Goal: Check status: Check status

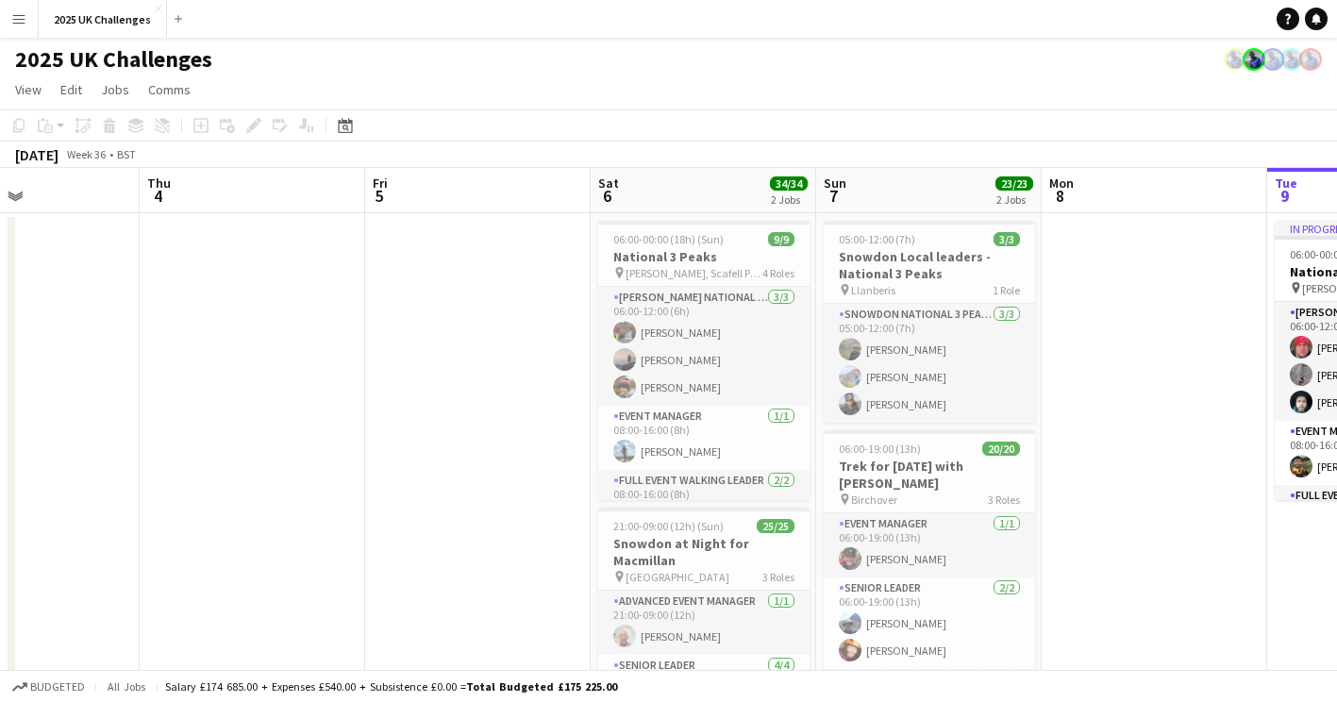
drag, startPoint x: 170, startPoint y: 347, endPoint x: 1145, endPoint y: 366, distance: 975.6
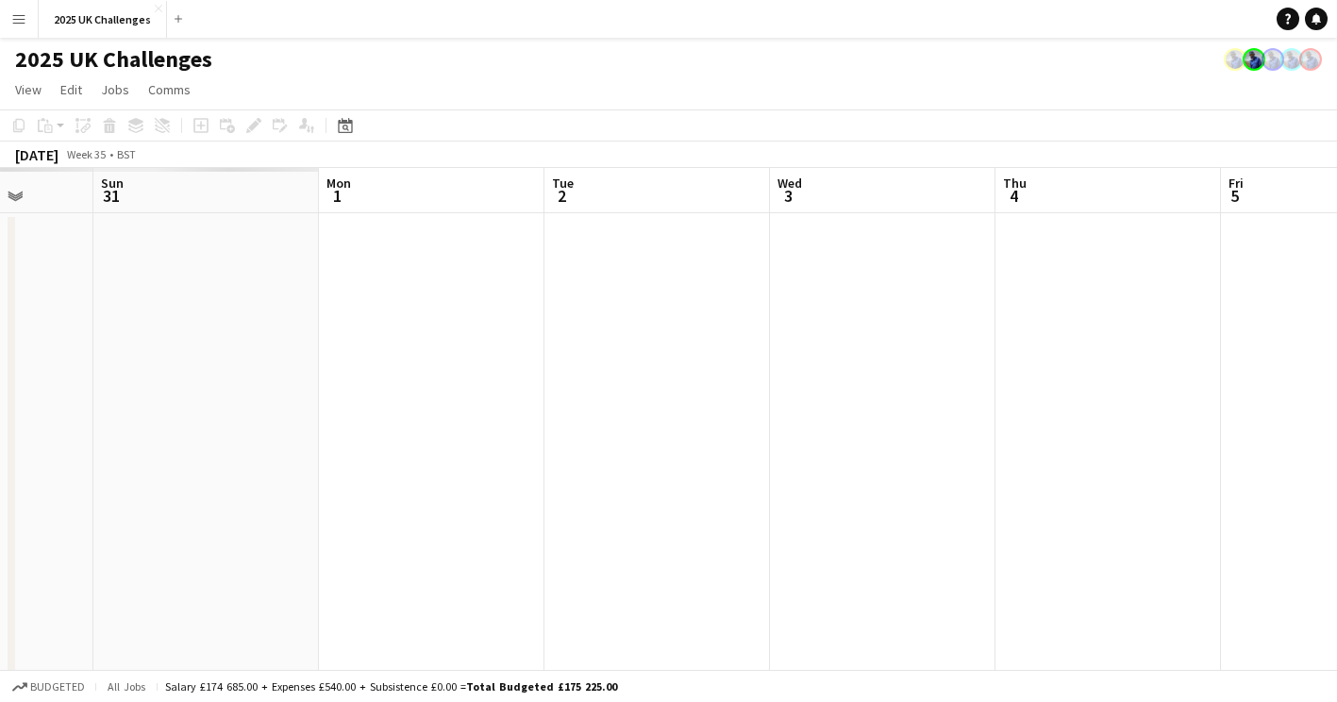
drag, startPoint x: 928, startPoint y: 357, endPoint x: 1198, endPoint y: 368, distance: 270.0
drag, startPoint x: 541, startPoint y: 359, endPoint x: 1374, endPoint y: 358, distance: 833.0
drag, startPoint x: 598, startPoint y: 375, endPoint x: 1388, endPoint y: 364, distance: 789.7
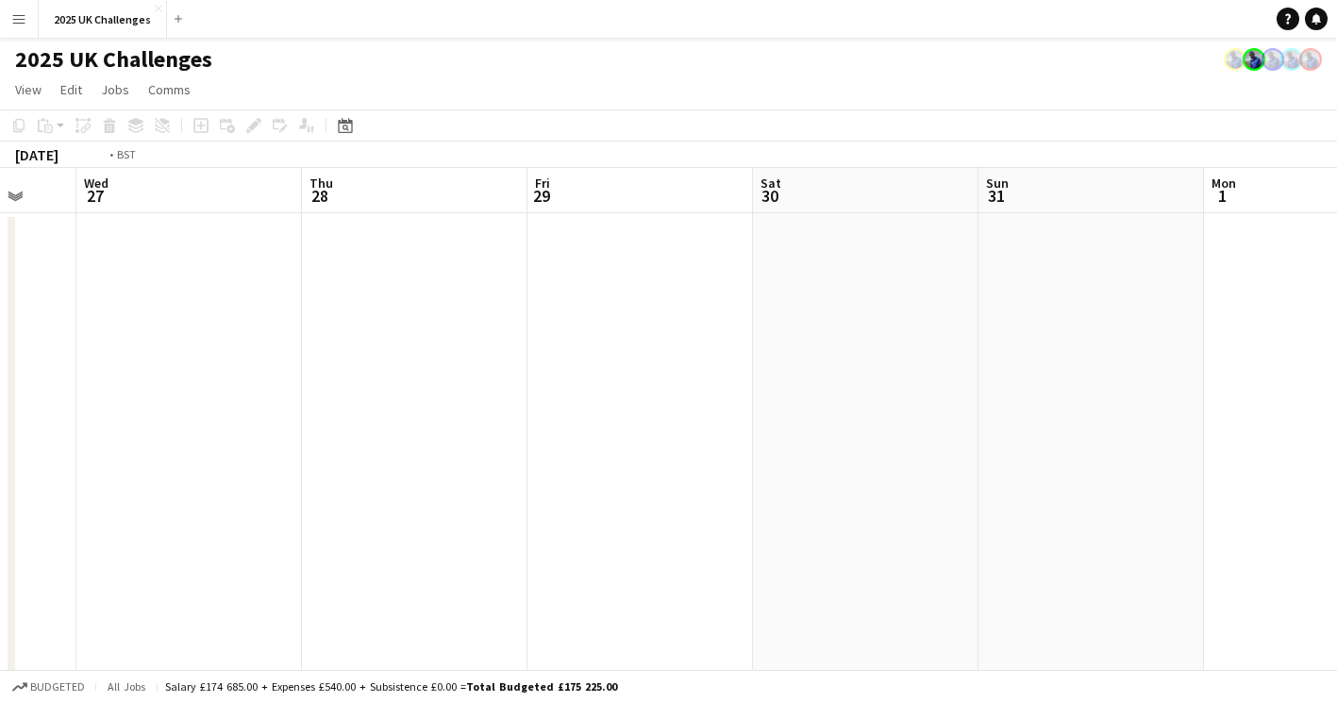
drag, startPoint x: 1337, startPoint y: 340, endPoint x: 1256, endPoint y: 341, distance: 81.2
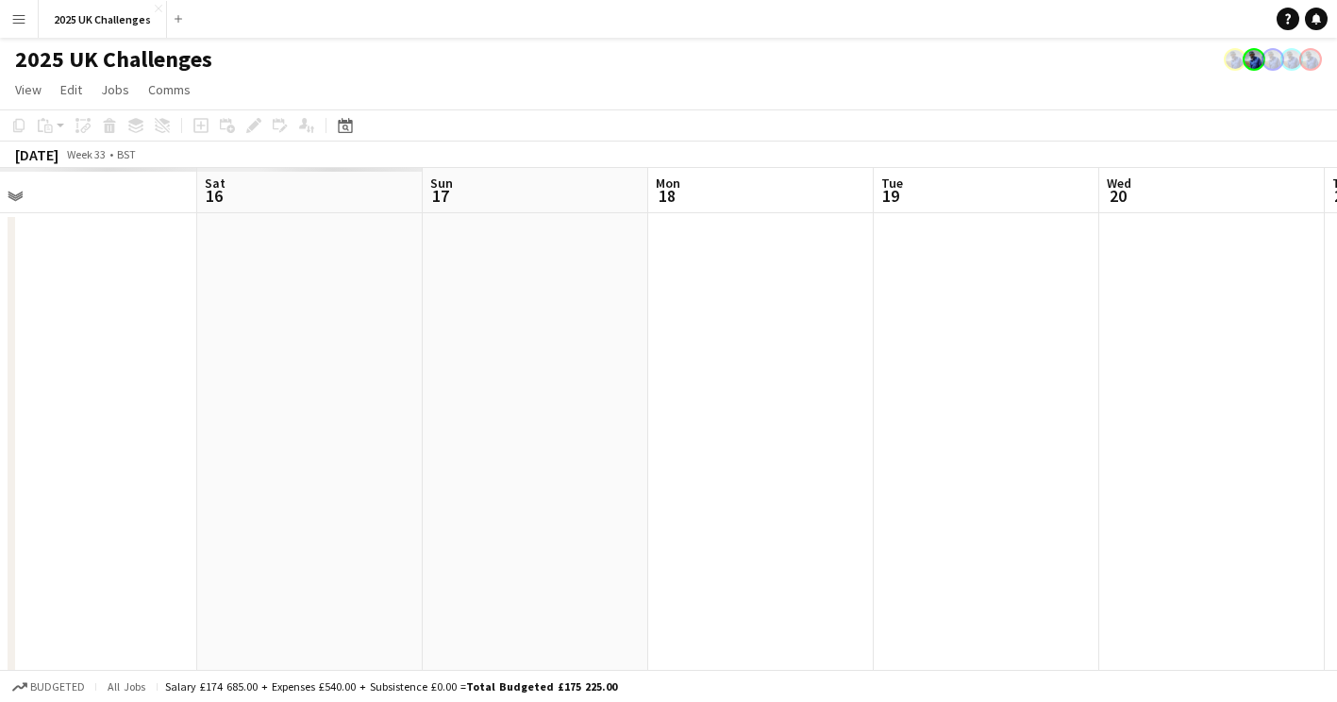
drag, startPoint x: 1401, startPoint y: 316, endPoint x: 975, endPoint y: 331, distance: 425.7
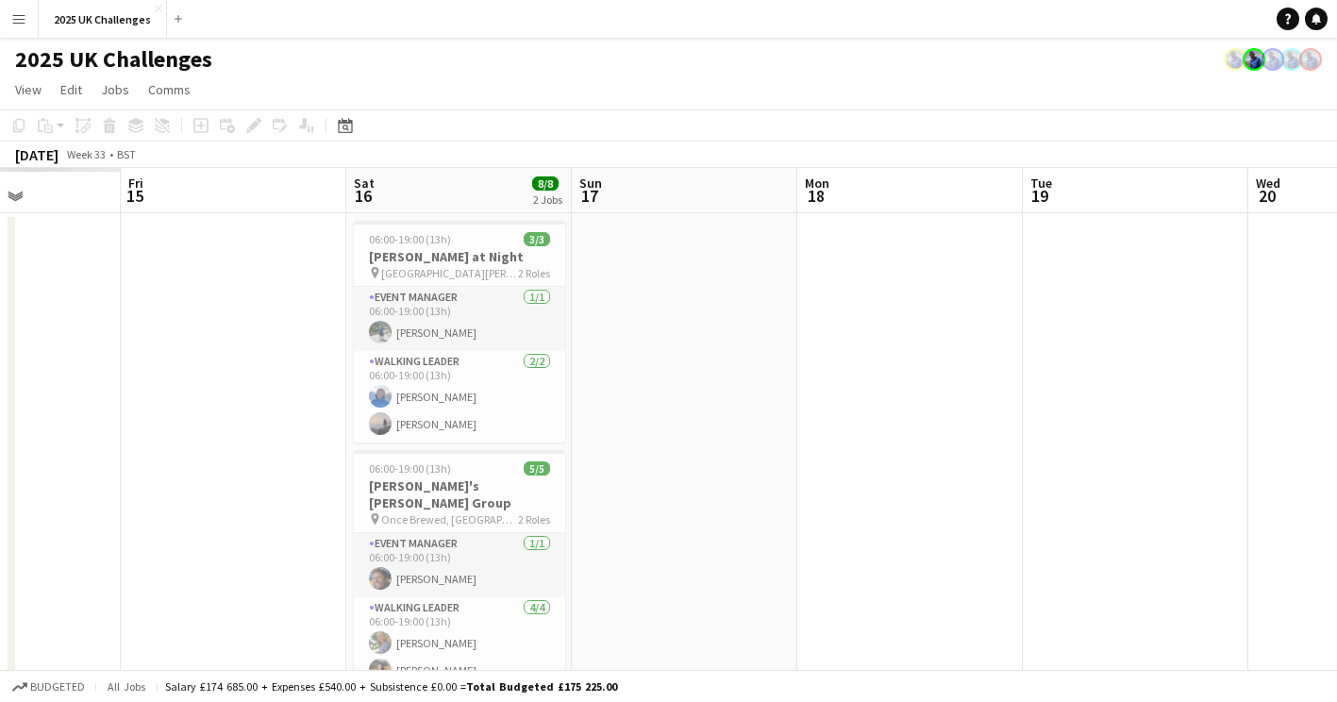
drag, startPoint x: 708, startPoint y: 334, endPoint x: 1481, endPoint y: 309, distance: 773.9
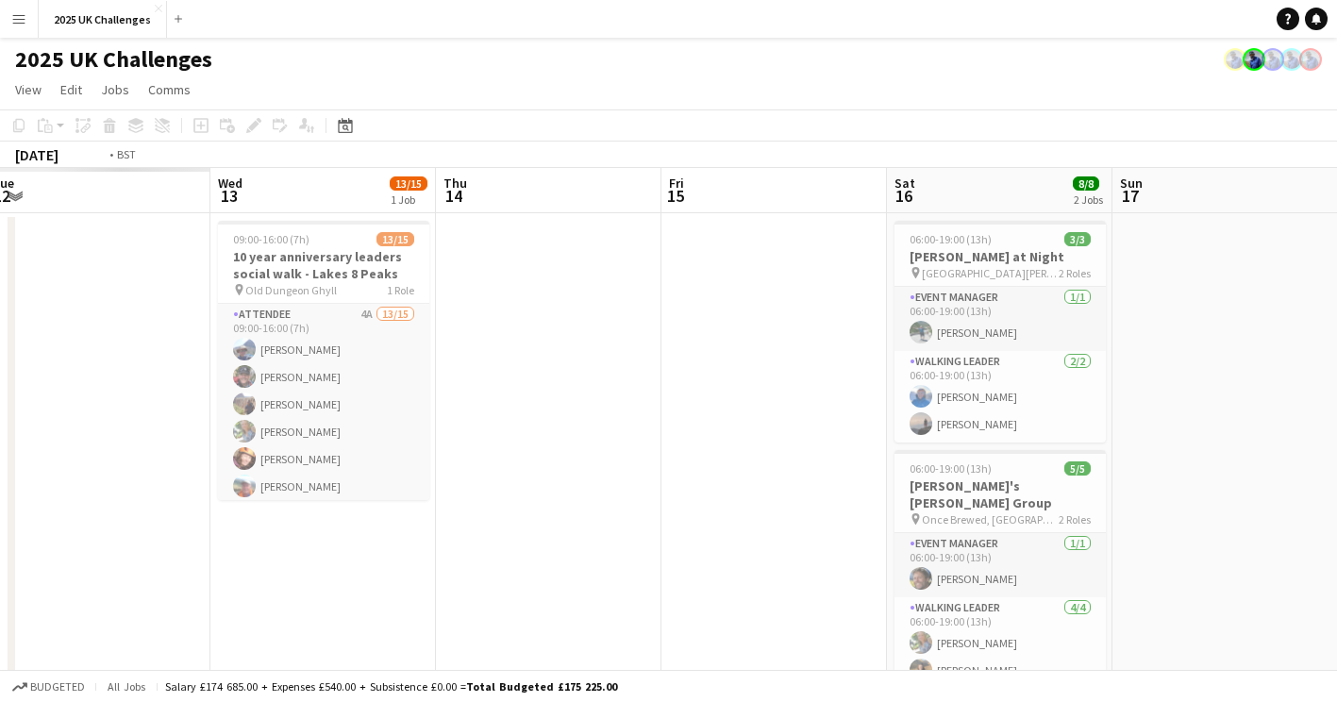
drag, startPoint x: 650, startPoint y: 324, endPoint x: 1451, endPoint y: 286, distance: 801.8
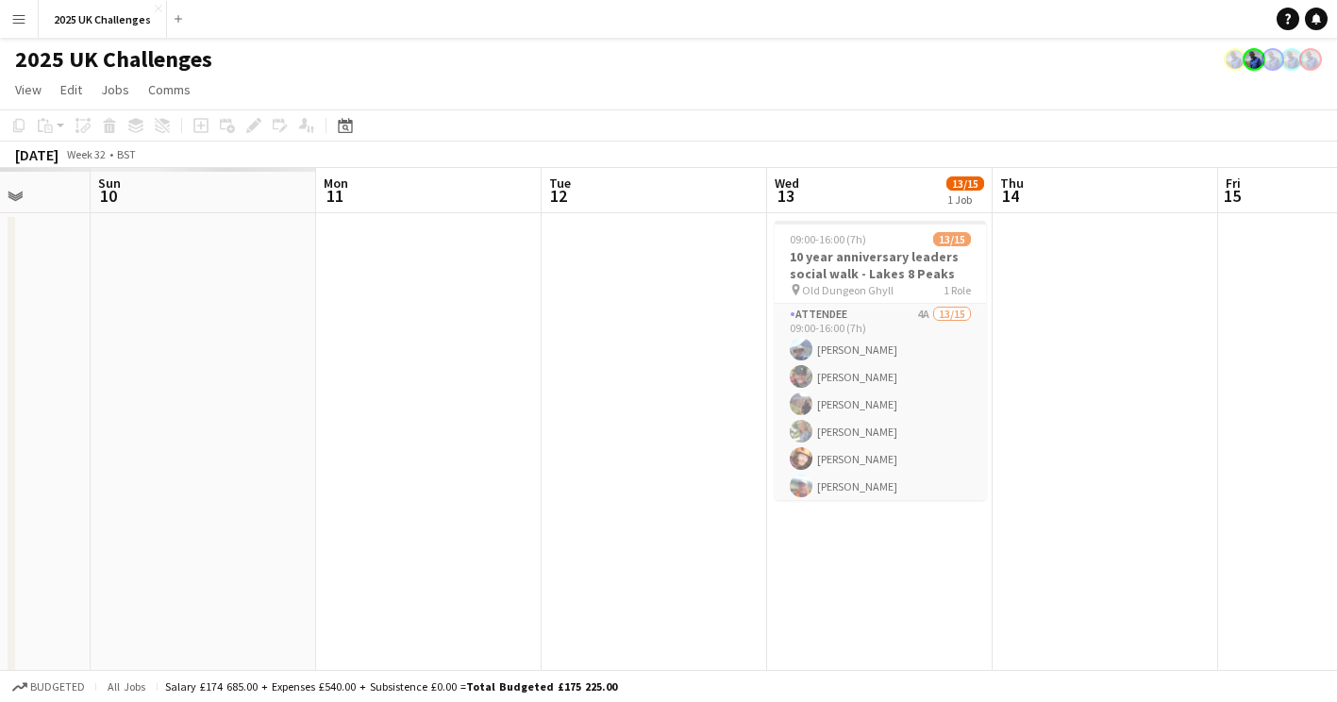
drag, startPoint x: 541, startPoint y: 288, endPoint x: 1106, endPoint y: 275, distance: 564.3
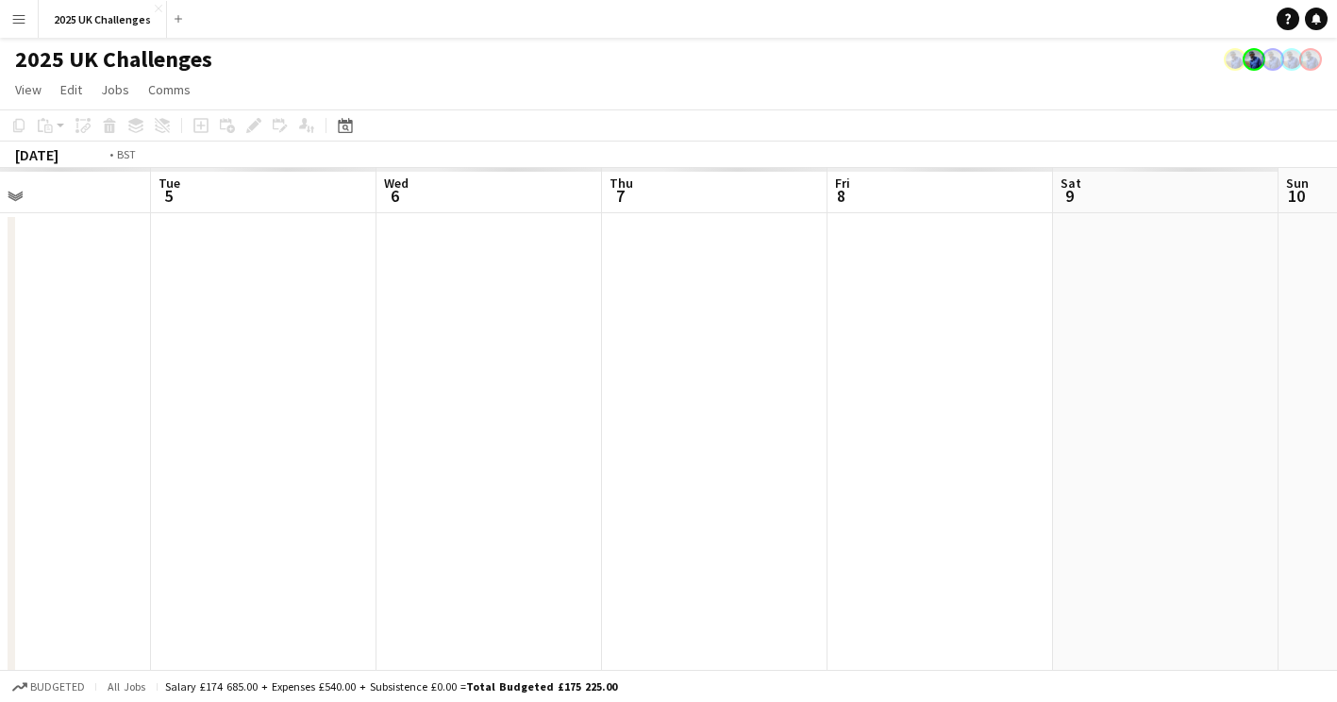
drag, startPoint x: 721, startPoint y: 288, endPoint x: 1441, endPoint y: 275, distance: 719.9
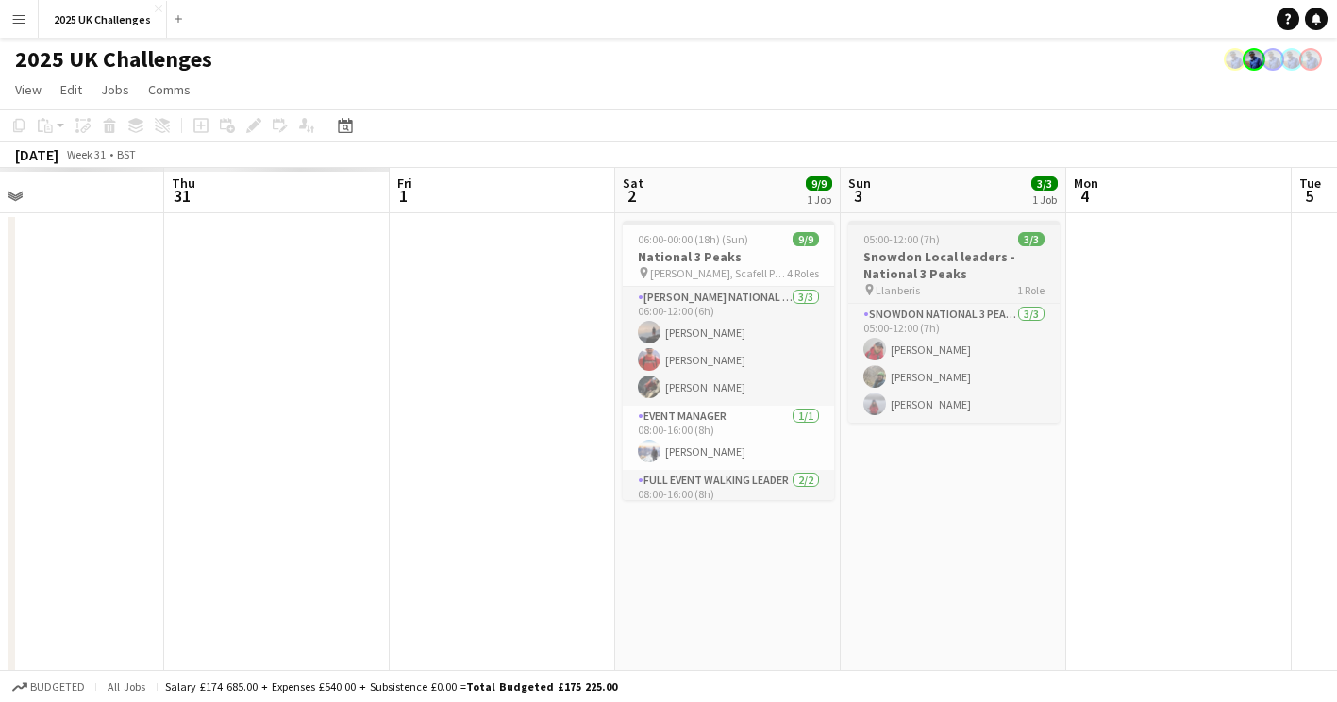
drag, startPoint x: 573, startPoint y: 282, endPoint x: 1003, endPoint y: 286, distance: 430.2
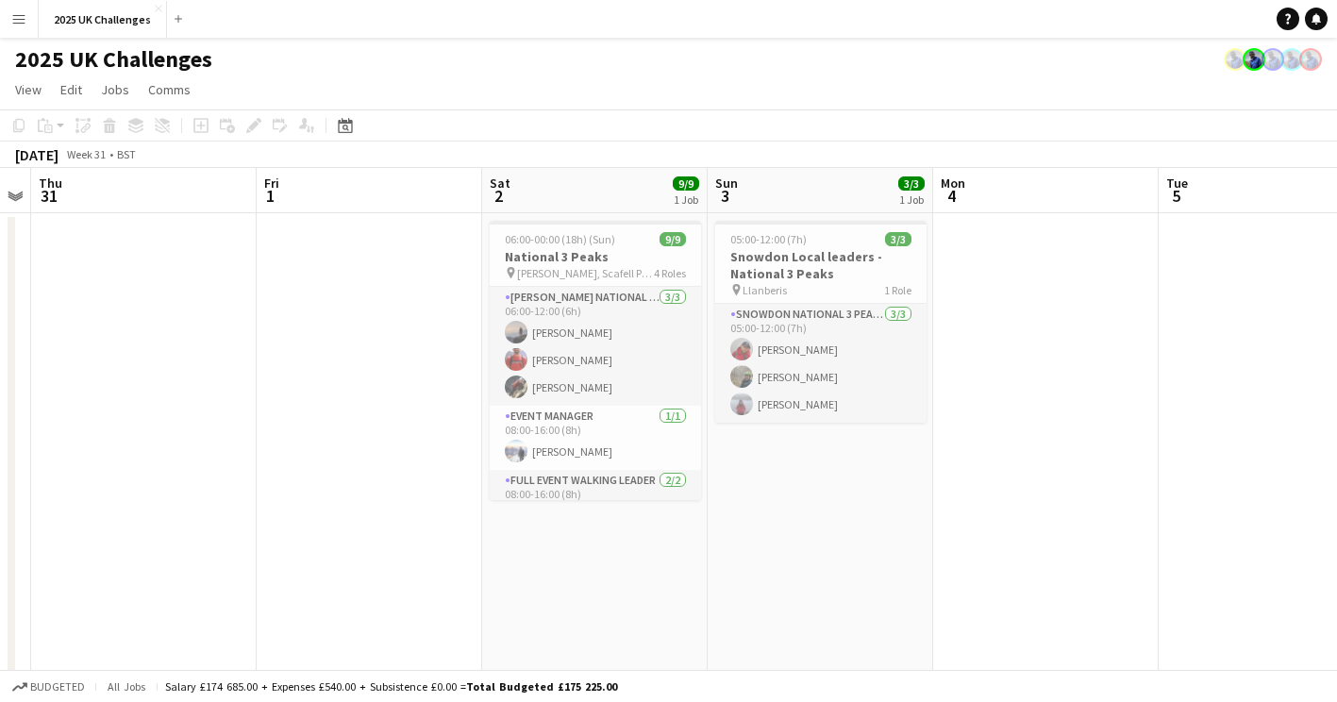
scroll to position [0, 669]
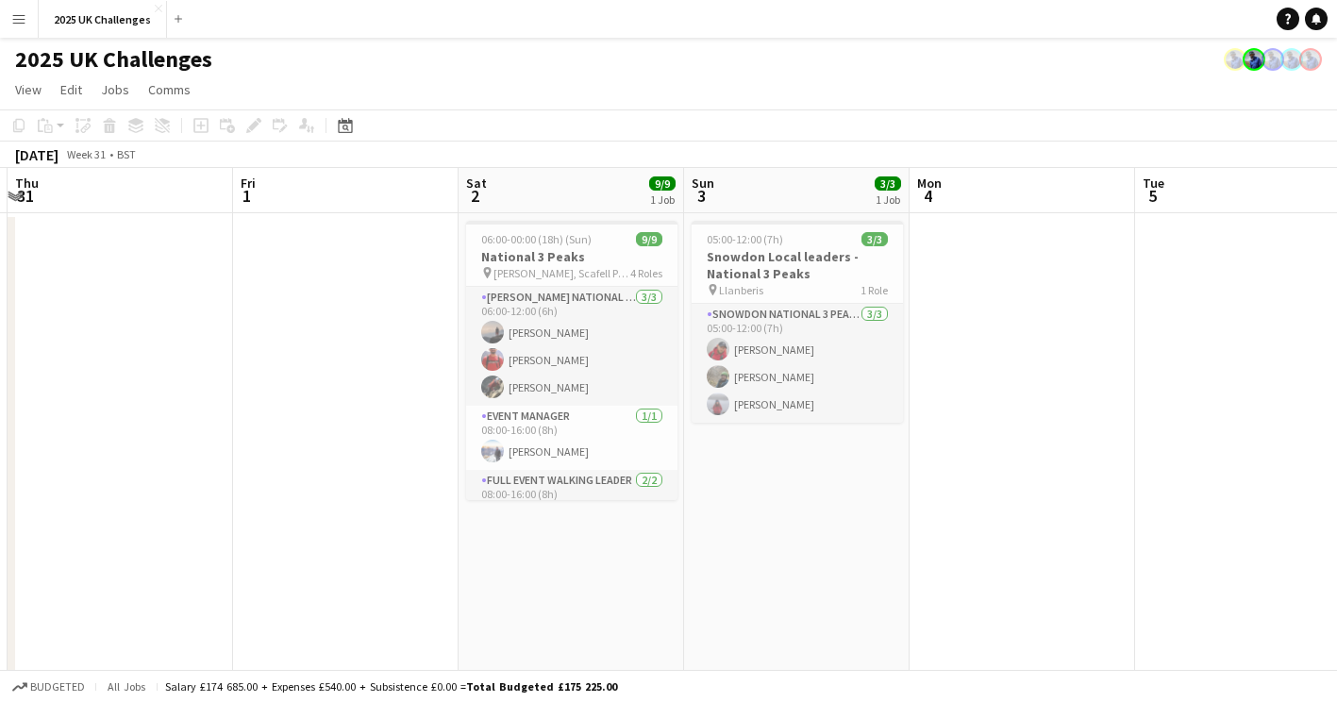
drag, startPoint x: 1261, startPoint y: 285, endPoint x: 1111, endPoint y: 301, distance: 150.8
drag, startPoint x: 1077, startPoint y: 425, endPoint x: 1076, endPoint y: 487, distance: 61.3
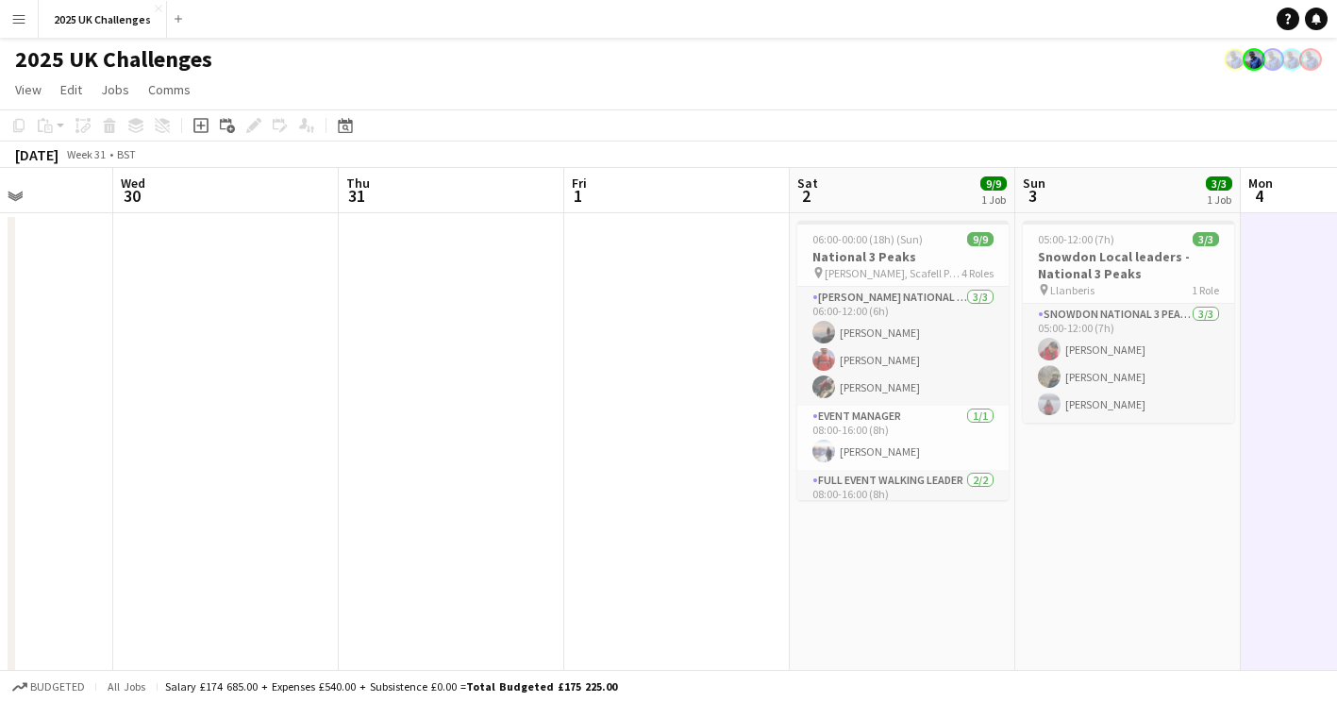
scroll to position [0, 582]
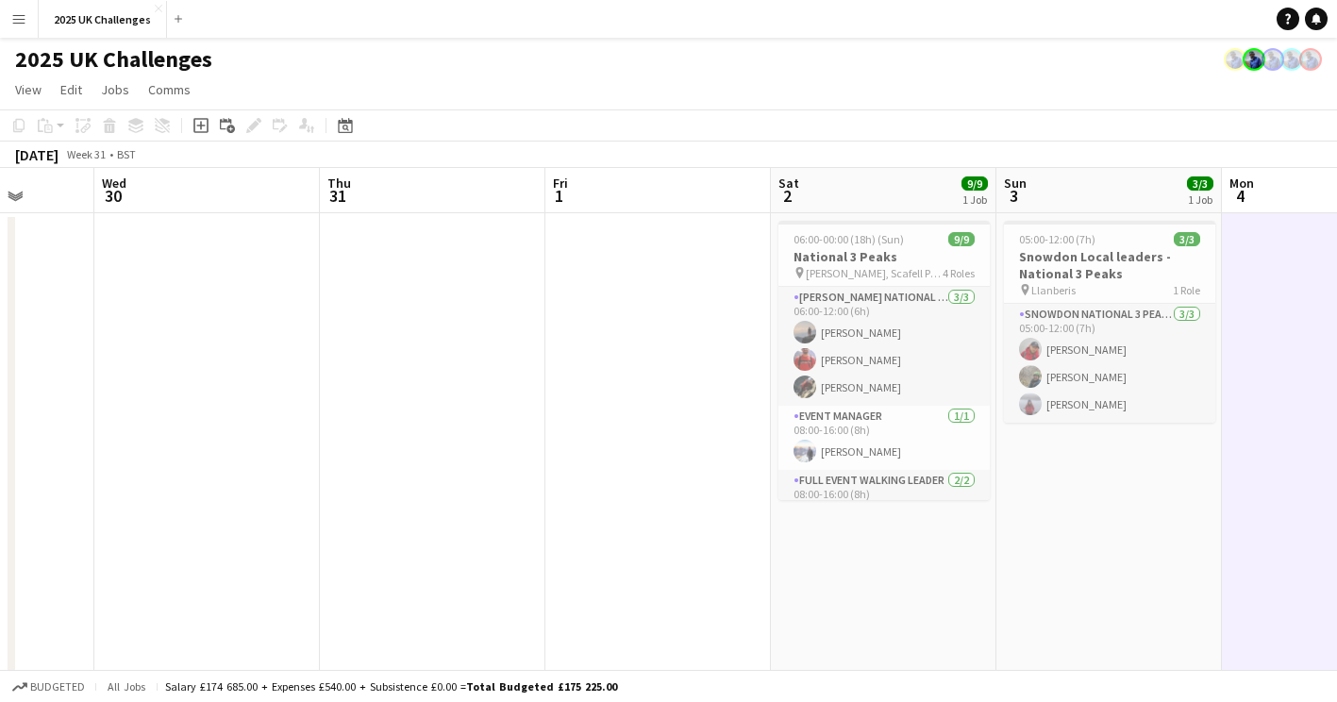
drag, startPoint x: 322, startPoint y: 446, endPoint x: 483, endPoint y: 480, distance: 164.9
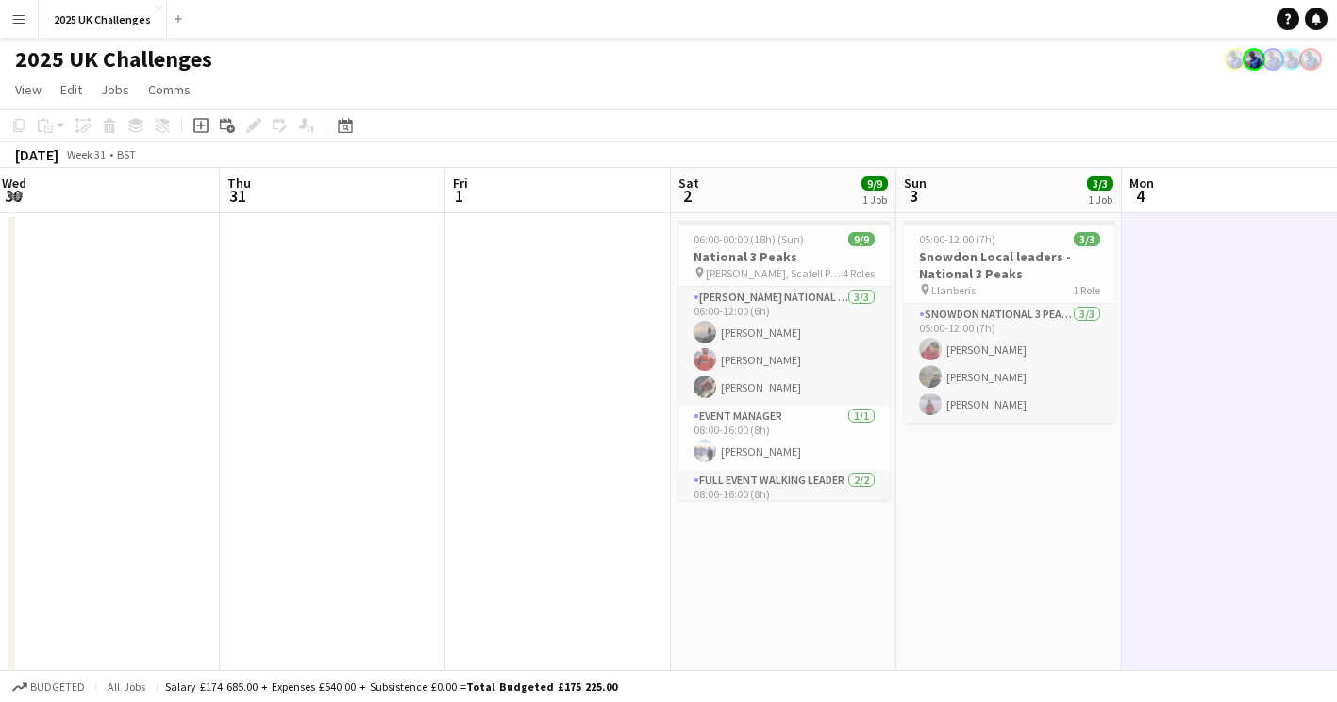
scroll to position [0, 727]
drag, startPoint x: 660, startPoint y: 441, endPoint x: 539, endPoint y: 438, distance: 121.8
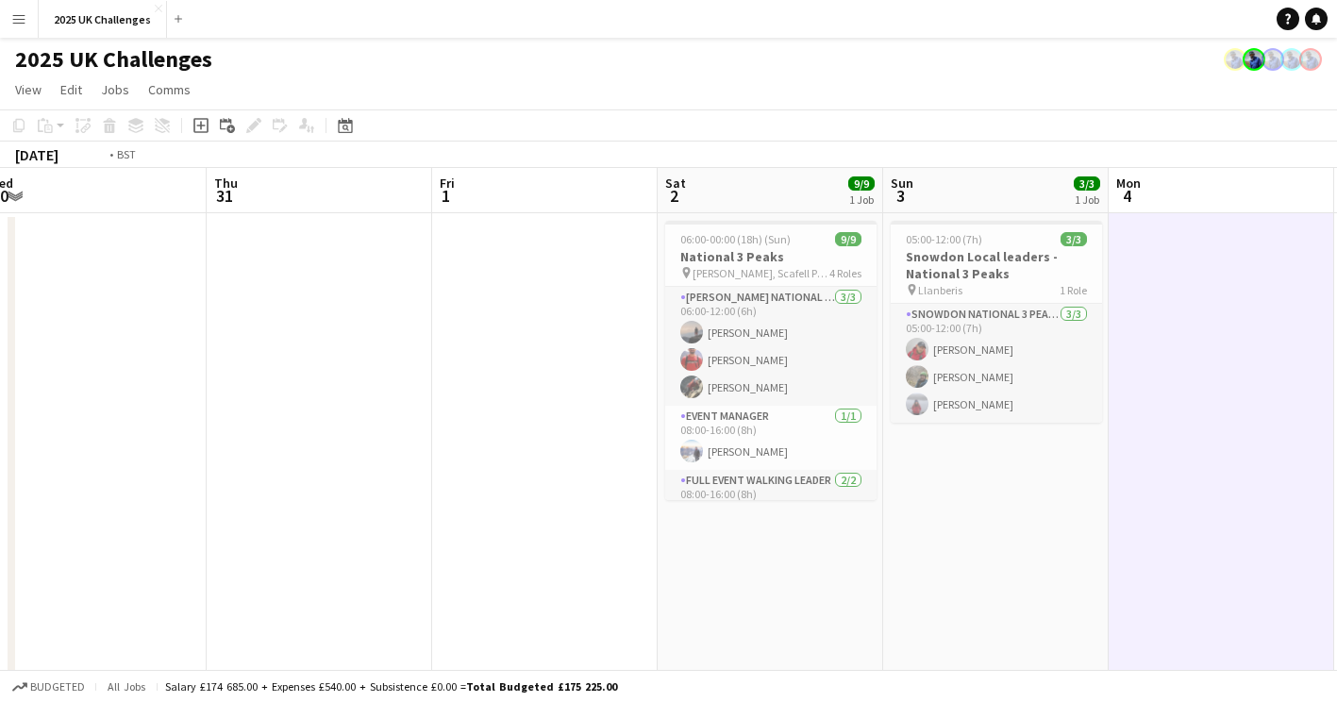
drag, startPoint x: 125, startPoint y: 516, endPoint x: 21, endPoint y: 515, distance: 104.7
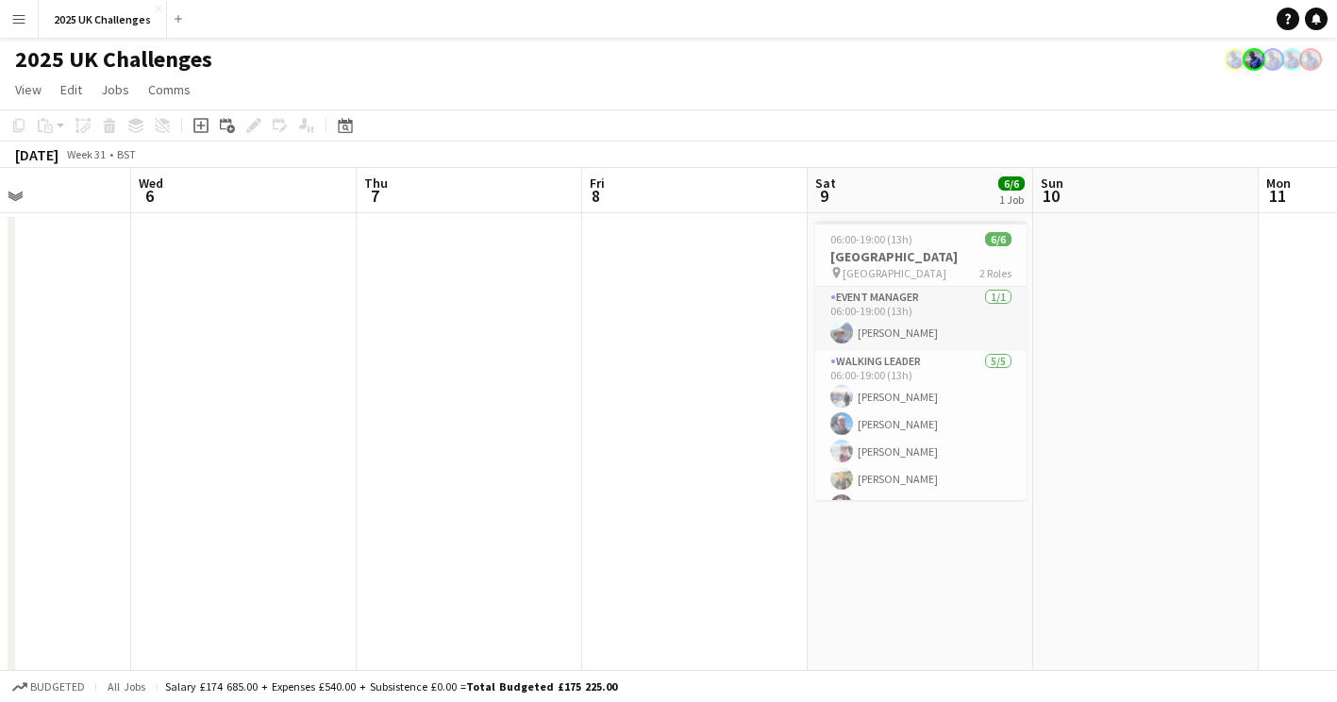
drag, startPoint x: 710, startPoint y: 516, endPoint x: 778, endPoint y: 515, distance: 67.9
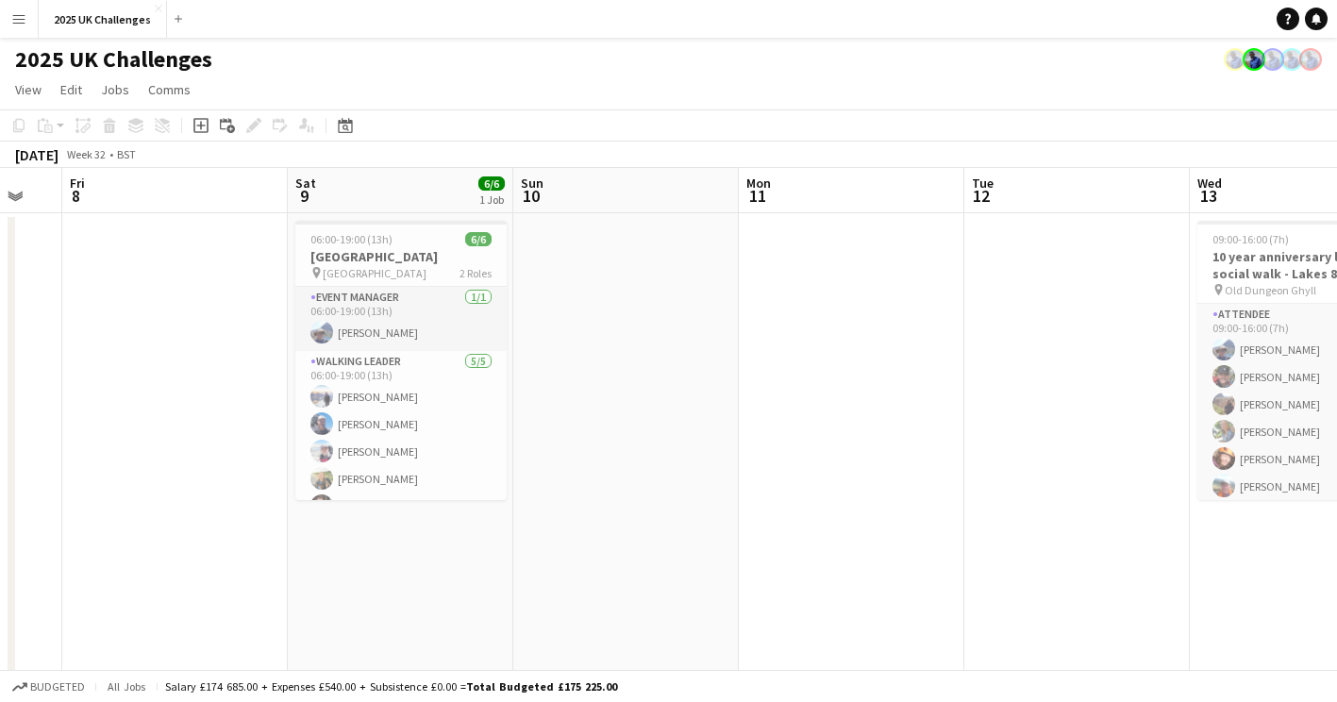
drag, startPoint x: -4, startPoint y: 510, endPoint x: 0, endPoint y: 501, distance: 10.2
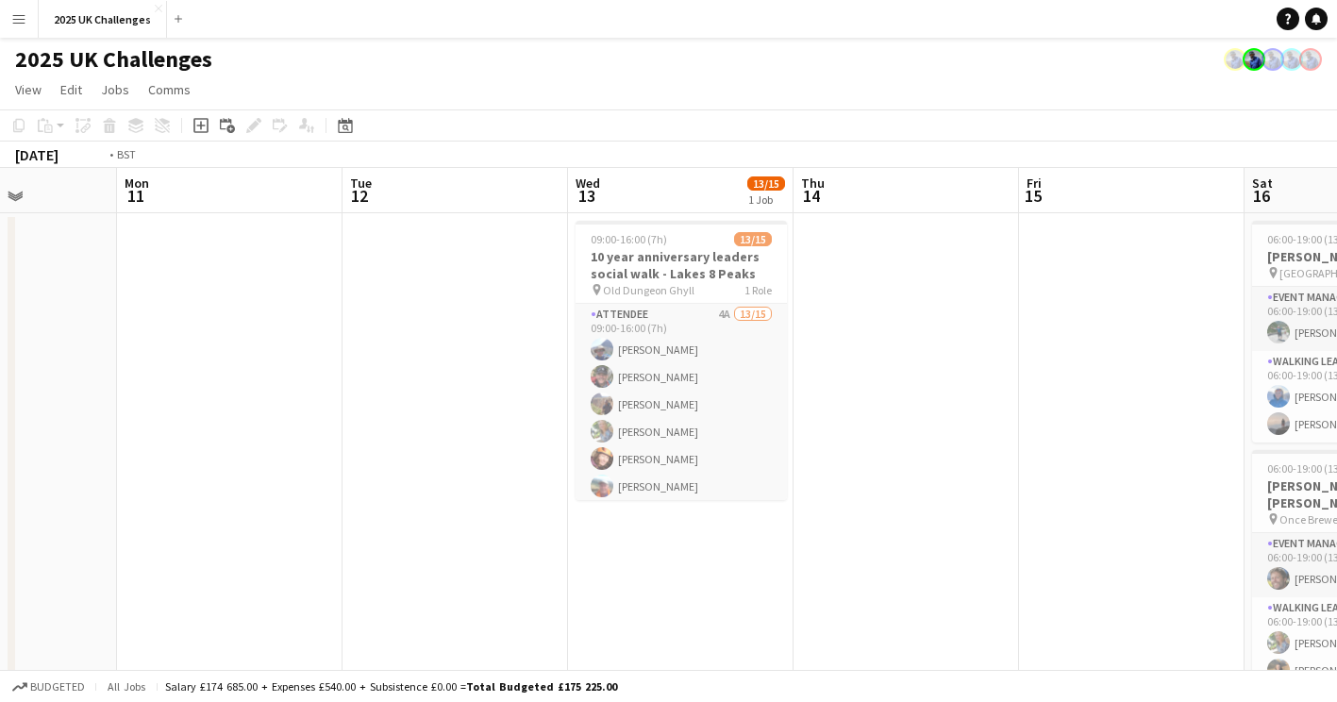
drag, startPoint x: 960, startPoint y: 550, endPoint x: 569, endPoint y: 496, distance: 395.2
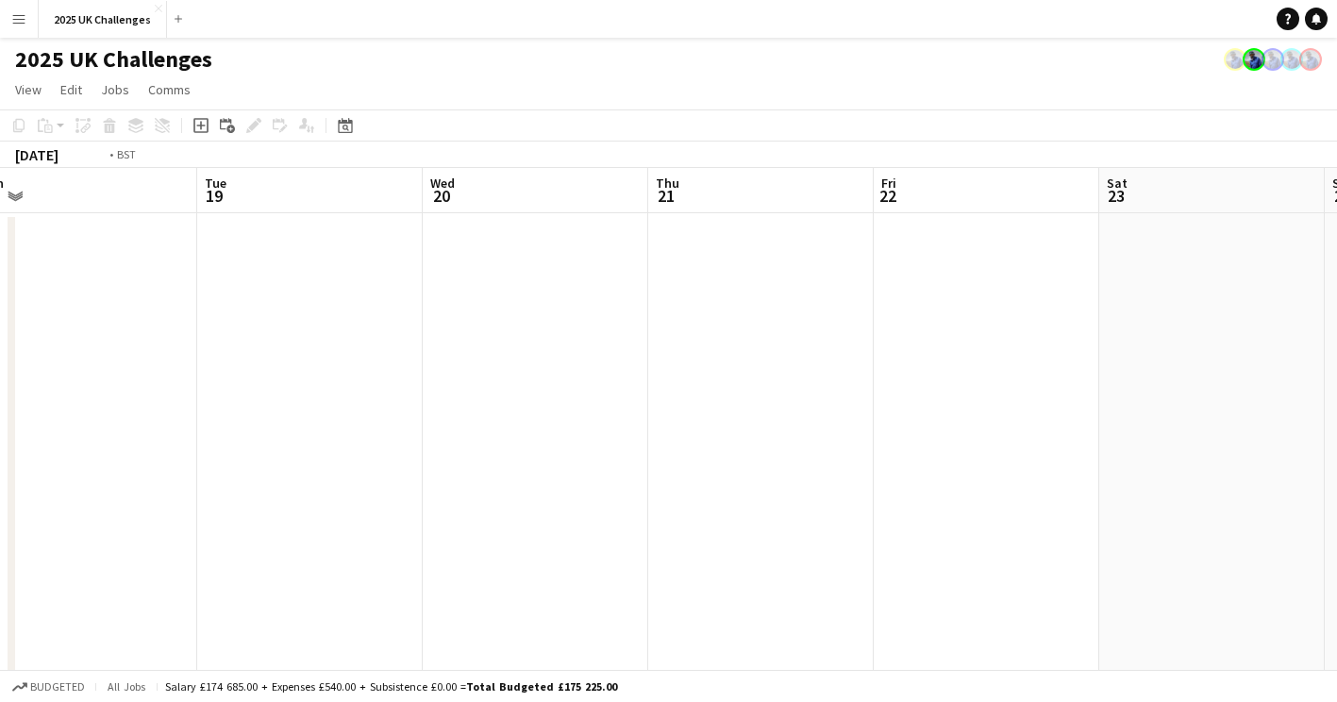
drag, startPoint x: 958, startPoint y: 497, endPoint x: 251, endPoint y: 493, distance: 707.5
drag, startPoint x: 710, startPoint y: 513, endPoint x: 224, endPoint y: 510, distance: 486.8
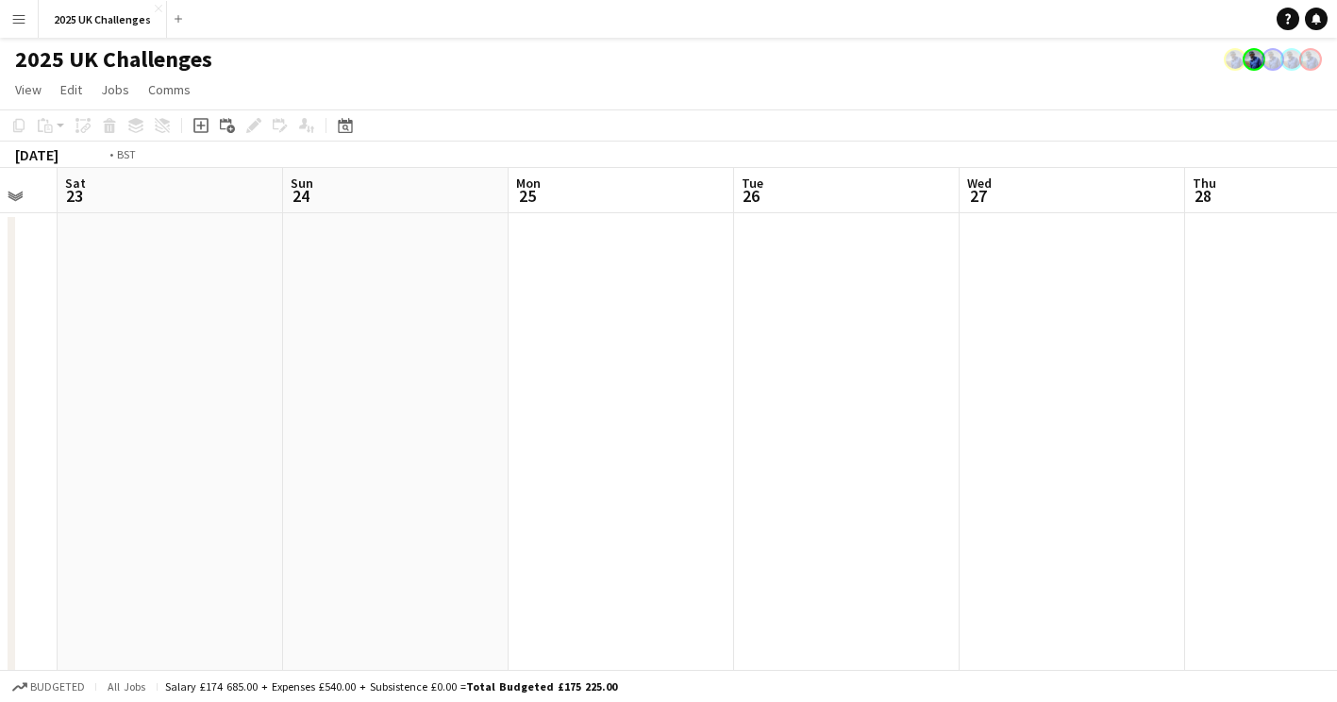
drag, startPoint x: 468, startPoint y: 505, endPoint x: -2, endPoint y: 494, distance: 469.9
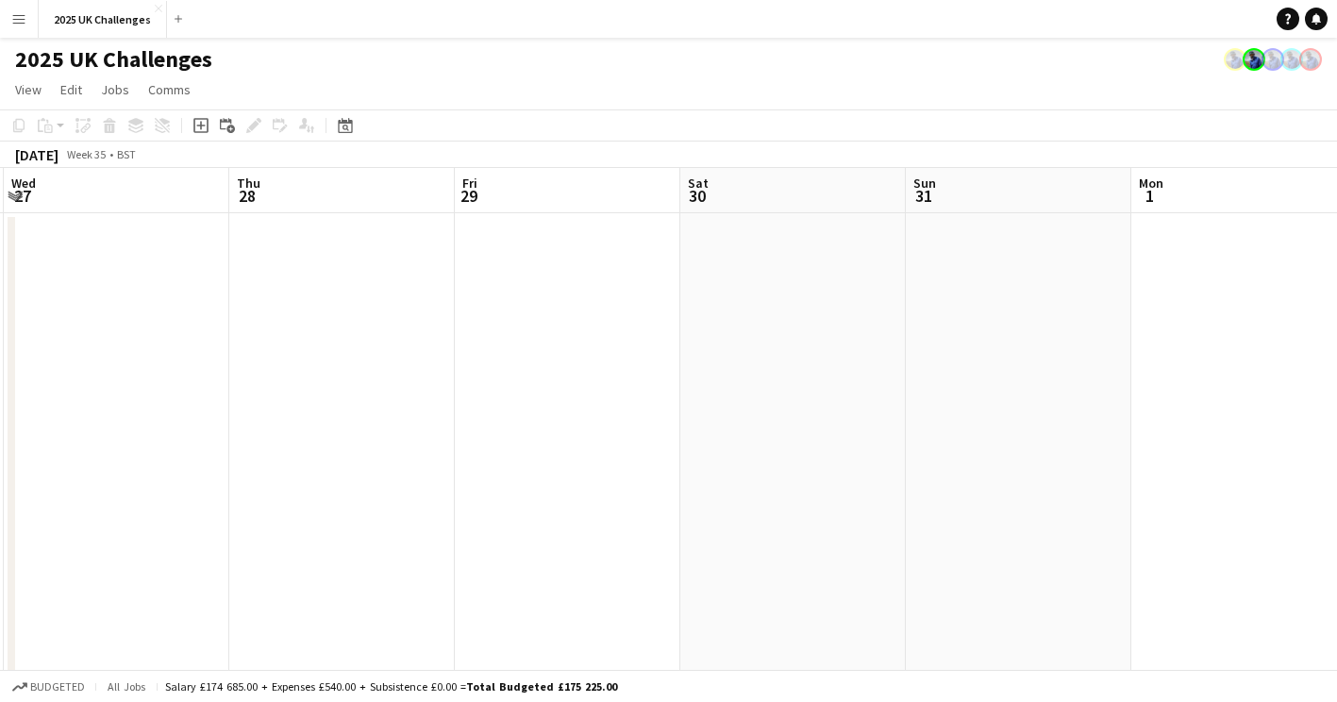
drag, startPoint x: 666, startPoint y: 478, endPoint x: 13, endPoint y: 458, distance: 653.1
drag, startPoint x: 719, startPoint y: 466, endPoint x: 2, endPoint y: 447, distance: 717.2
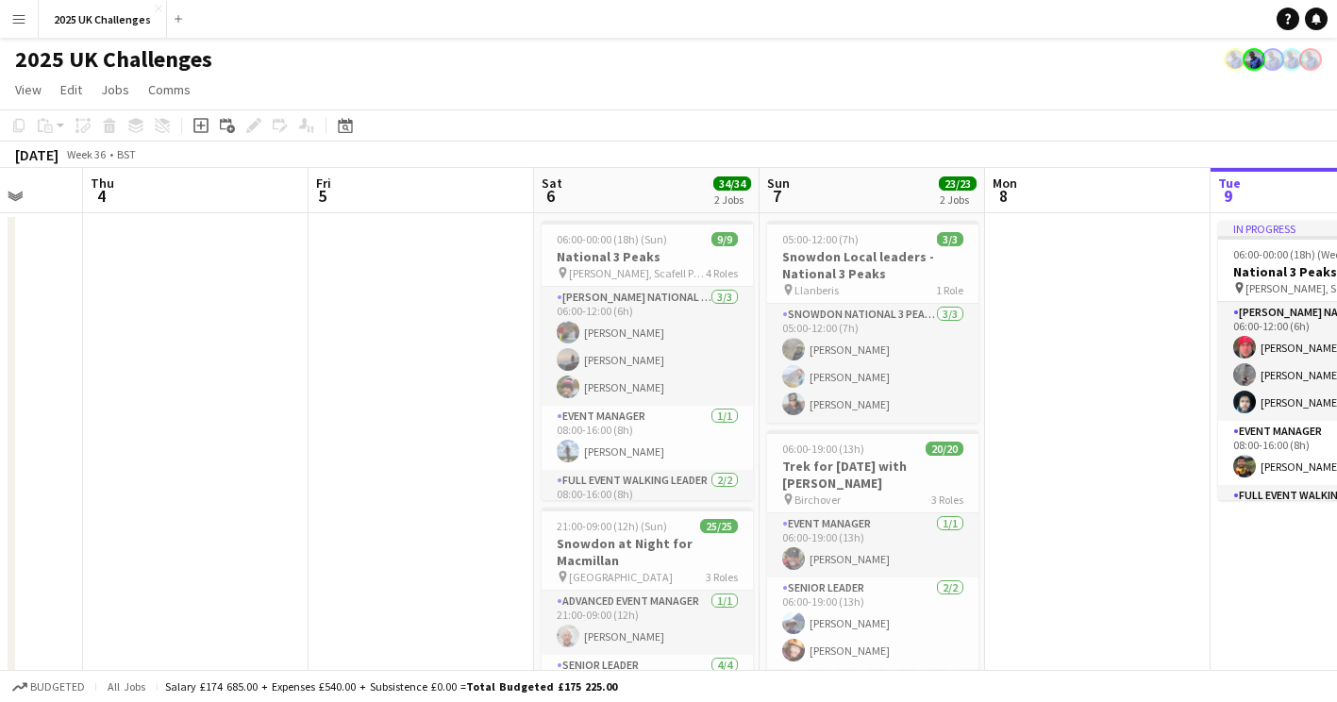
drag, startPoint x: 679, startPoint y: 428, endPoint x: 309, endPoint y: 432, distance: 369.8
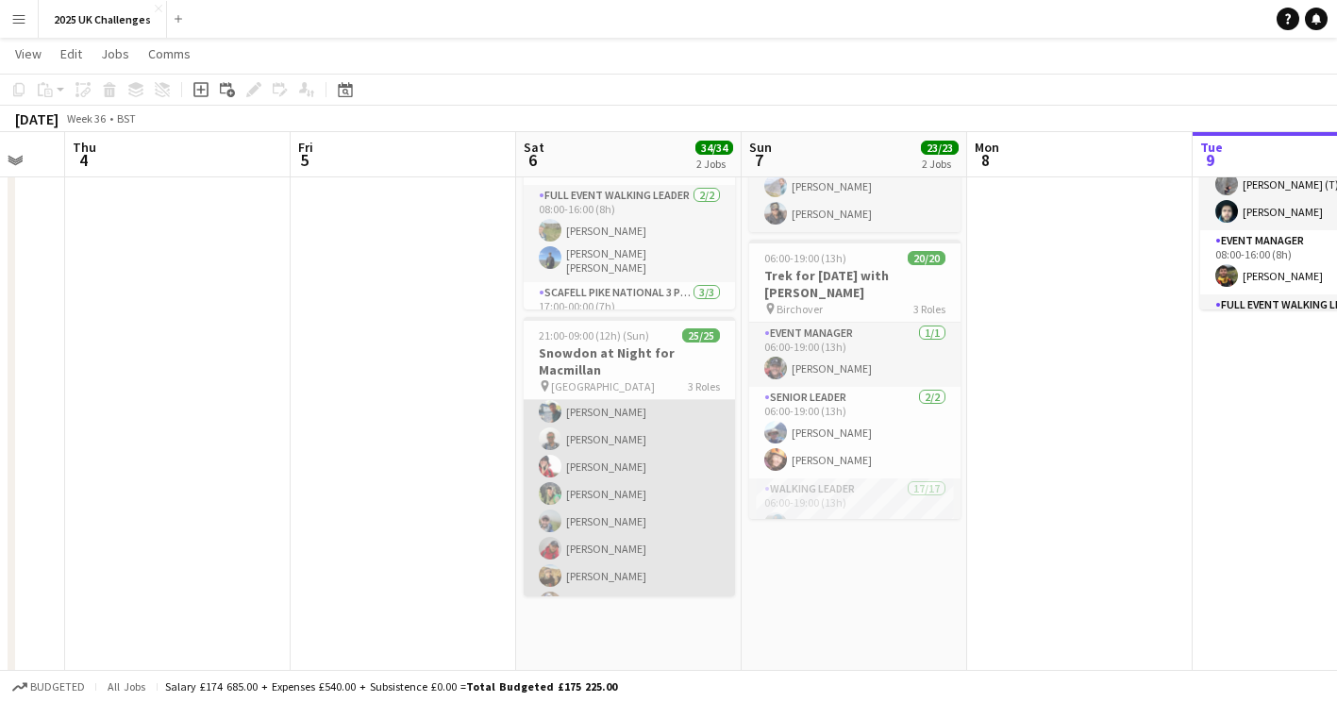
scroll to position [377, 0]
click at [607, 578] on app-card-role "Walking Leader 20/20 21:00-09:00 (12h) [PERSON_NAME] [PERSON_NAME] [PERSON_NAME…" at bounding box center [629, 528] width 211 height 590
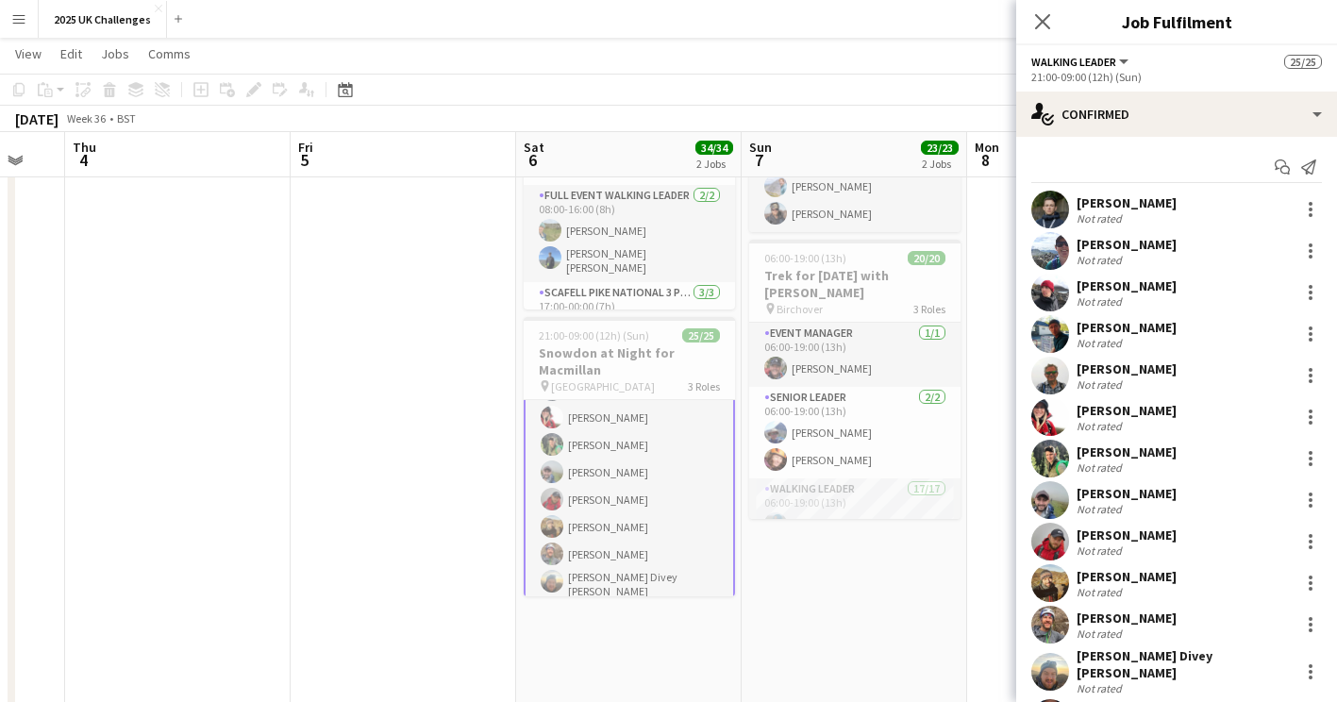
scroll to position [379, 0]
click at [1118, 658] on div "[PERSON_NAME] Divey [PERSON_NAME]" at bounding box center [1183, 664] width 215 height 34
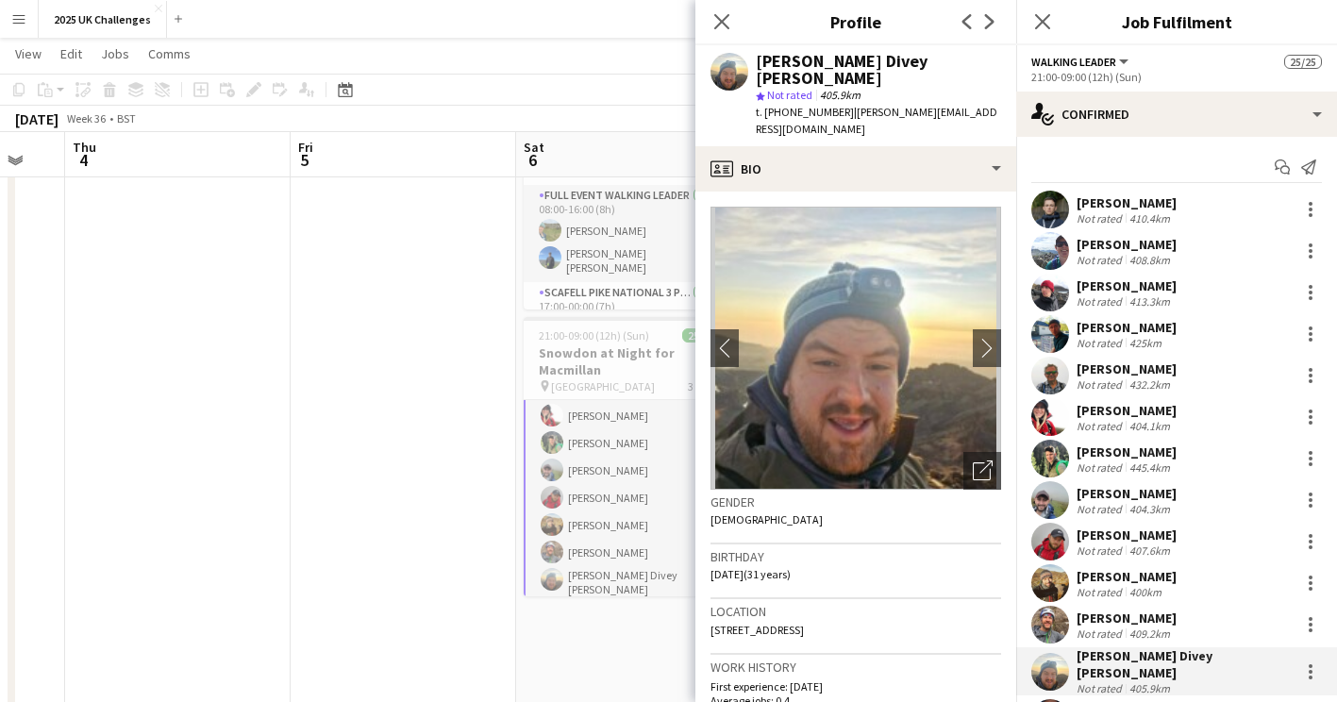
click at [213, 329] on app-date-cell at bounding box center [177, 610] width 225 height 1174
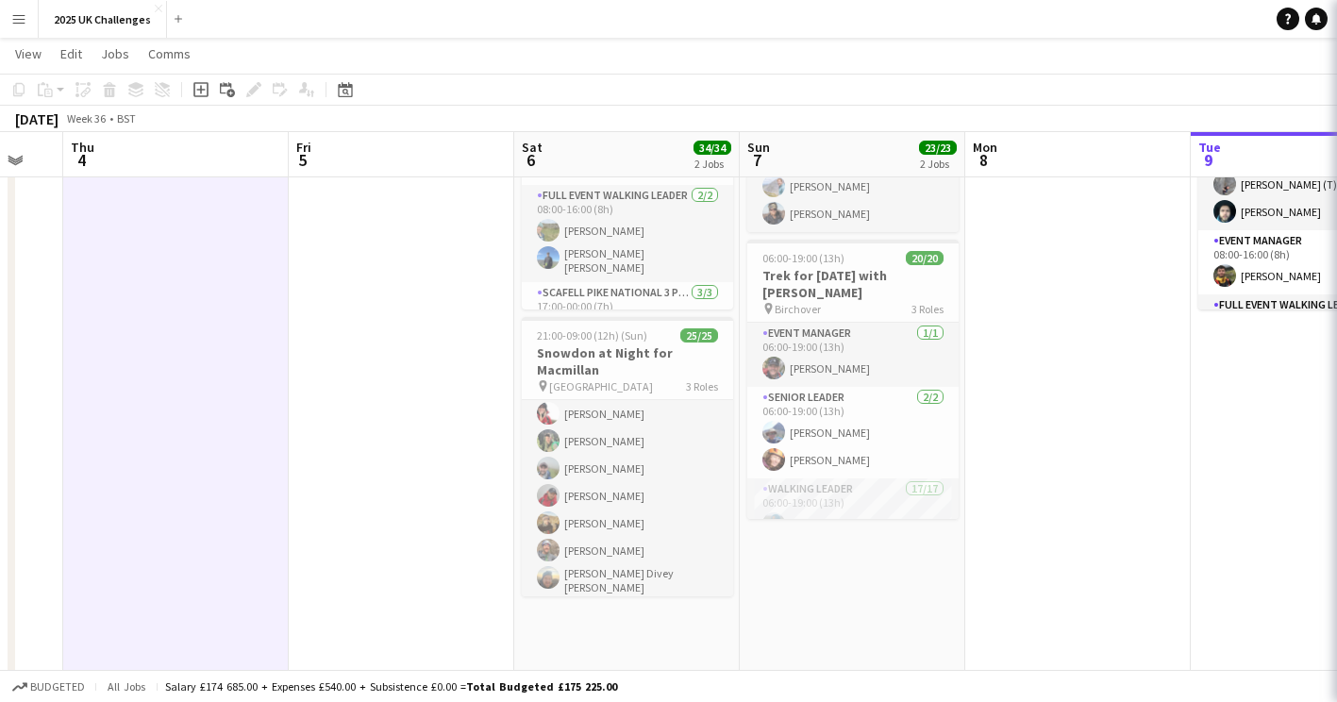
scroll to position [377, 0]
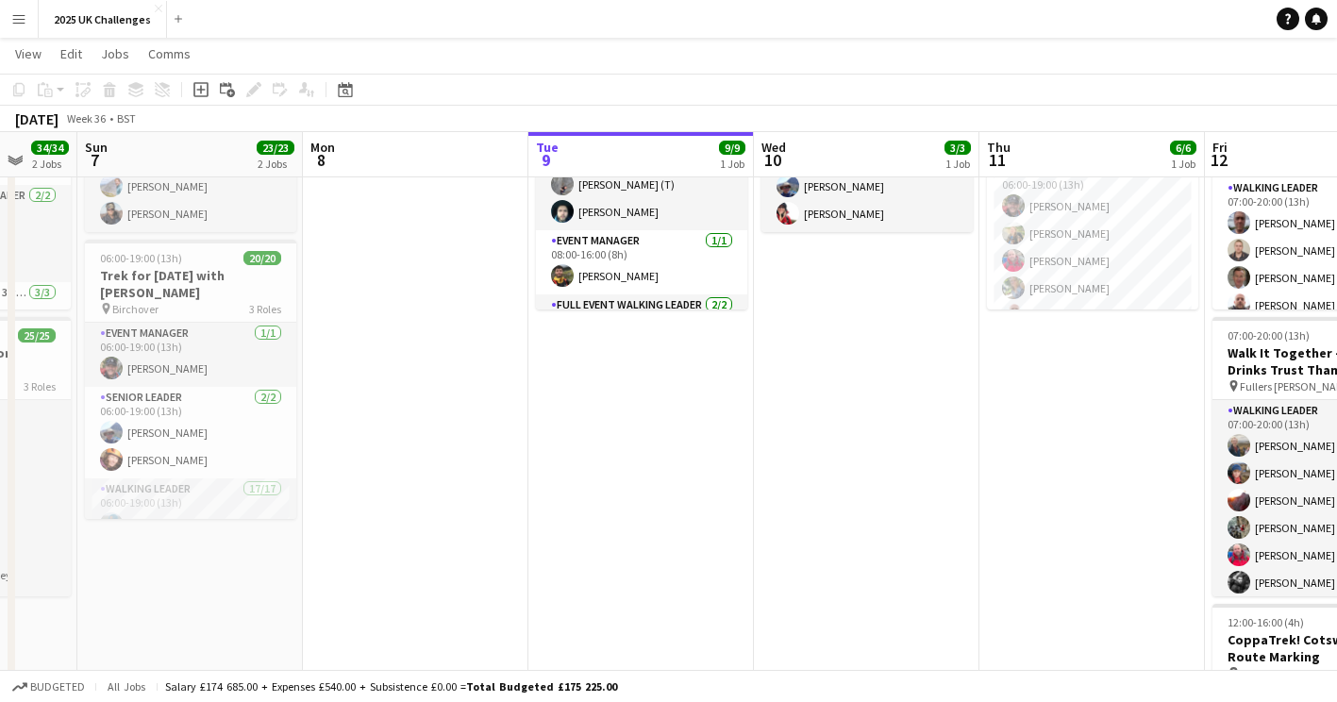
drag, startPoint x: 1253, startPoint y: 600, endPoint x: 607, endPoint y: 562, distance: 647.3
click at [607, 562] on app-calendar-viewport "Thu 4 Fri 5 Sat 6 34/34 2 Jobs Sun 7 23/23 2 Jobs Mon 8 Tue 9 9/9 1 Job Wed 10 …" at bounding box center [668, 584] width 1337 height 1398
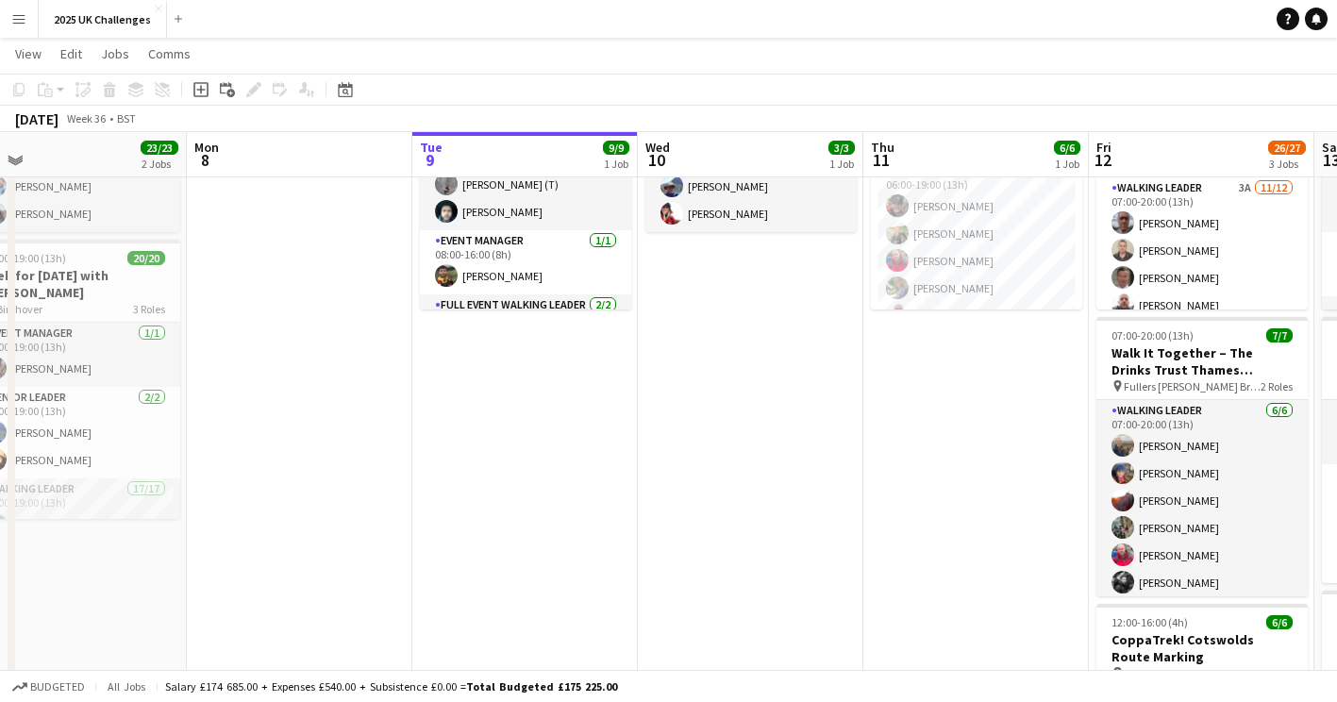
click at [688, 551] on app-calendar-viewport "Thu 4 Fri 5 Sat 6 34/34 2 Jobs Sun 7 23/23 2 Jobs Mon 8 Tue 9 9/9 1 Job Wed 10 …" at bounding box center [668, 584] width 1337 height 1398
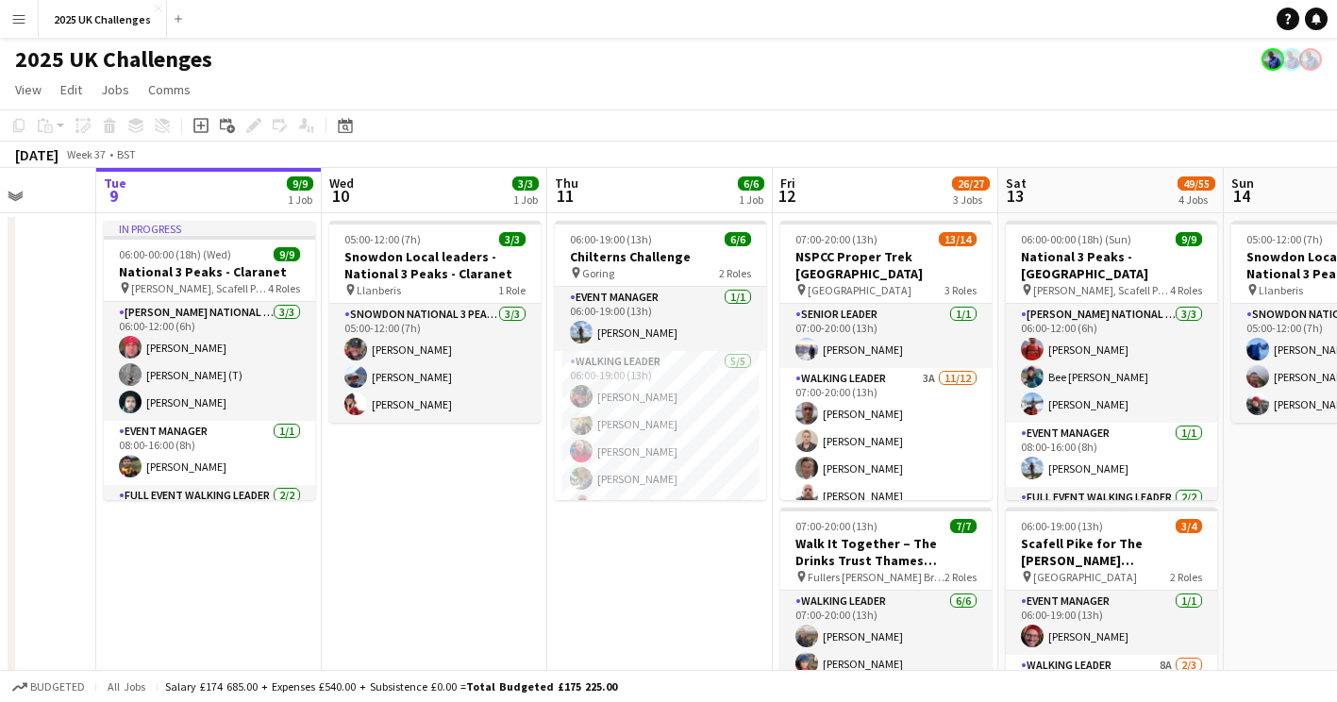
scroll to position [0, 581]
drag, startPoint x: 808, startPoint y: 582, endPoint x: 544, endPoint y: 559, distance: 265.1
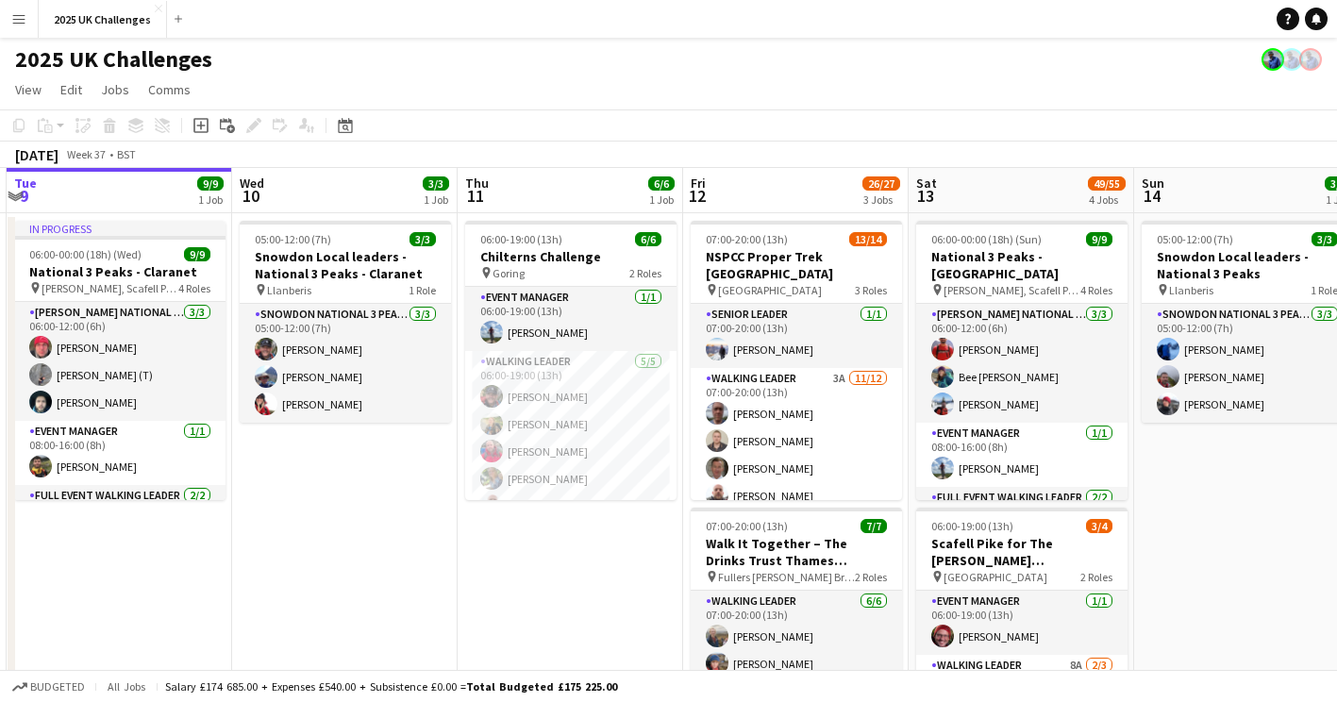
scroll to position [0, 671]
